Goal: Information Seeking & Learning: Learn about a topic

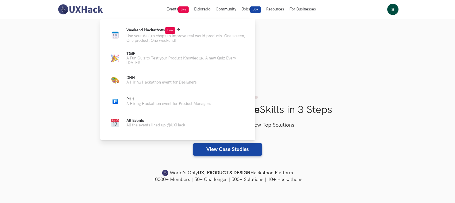
click at [178, 41] on p "Use your design chops to improve real world products. One screen, One product, …" at bounding box center [186, 38] width 120 height 9
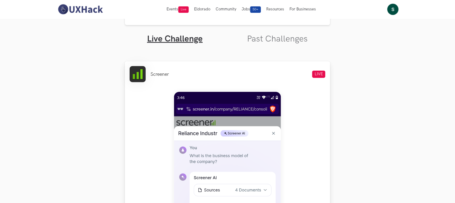
scroll to position [163, 0]
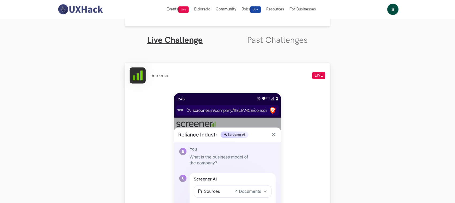
click at [159, 75] on li "Screener" at bounding box center [159, 76] width 18 height 6
copy li "Screener"
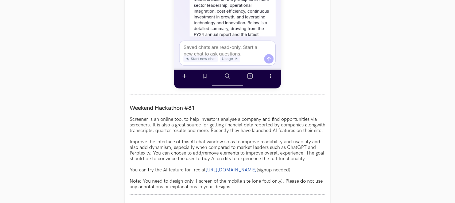
scroll to position [464, 0]
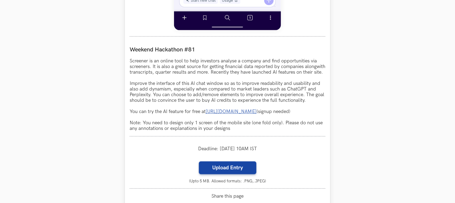
click at [135, 86] on p "Screener is an online tool to help investors analyse a company and find opportu…" at bounding box center [228, 94] width 196 height 73
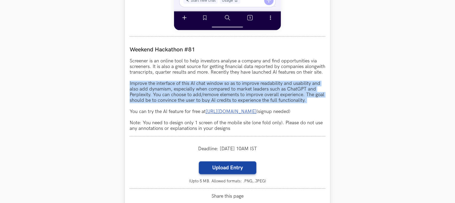
click at [308, 106] on p "Screener is an online tool to help investors analyse a company and find opportu…" at bounding box center [228, 94] width 196 height 73
copy p "Improve the interface of this AI chat window so as to improve readability and u…"
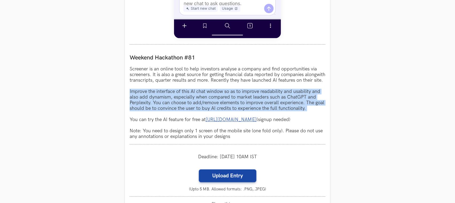
scroll to position [363, 0]
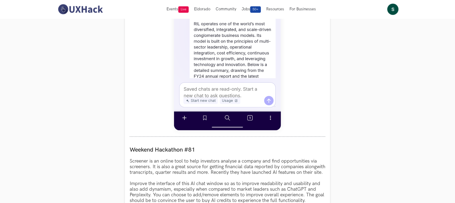
click at [87, 80] on section "Weekend Hackathons One screen, one product, one weekend Use your design chops t…" at bounding box center [227, 101] width 455 height 892
click at [231, 54] on img at bounding box center [227, 12] width 107 height 238
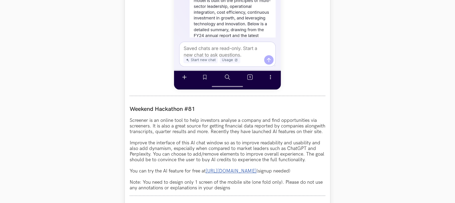
scroll to position [464, 0]
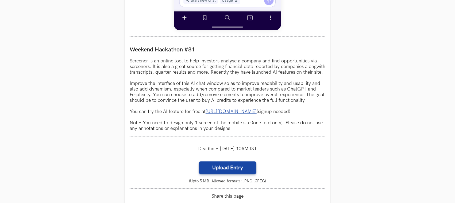
click at [98, 110] on section "Weekend Hackathons One screen, one product, one weekend Use your design chops t…" at bounding box center [227, 1] width 455 height 892
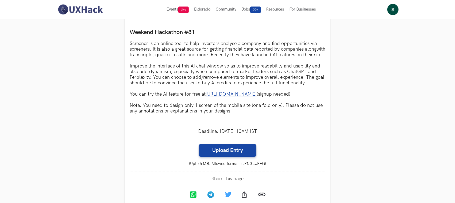
scroll to position [480, 0]
